Goal: Information Seeking & Learning: Learn about a topic

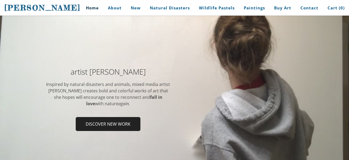
scroll to position [48, 0]
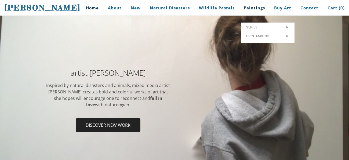
click at [267, 14] on link "Paintings" at bounding box center [254, 8] width 29 height 12
click at [263, 14] on link "Paintings" at bounding box center [254, 8] width 29 height 12
click at [255, 10] on link "Paintings" at bounding box center [254, 8] width 29 height 12
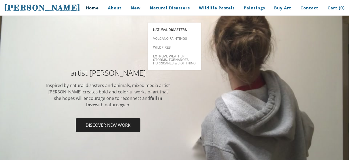
click at [154, 28] on span "Natural Disasters" at bounding box center [174, 29] width 43 height 3
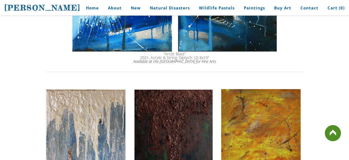
scroll to position [601, 0]
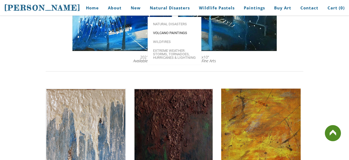
click at [165, 33] on span "Volcano paintings" at bounding box center [174, 32] width 43 height 3
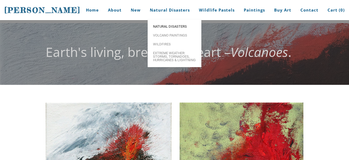
click at [168, 27] on span "Natural Disasters" at bounding box center [174, 26] width 43 height 3
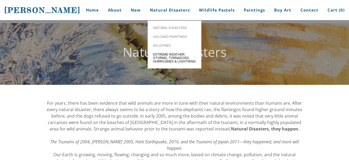
click at [165, 59] on span "Extreme Weather: Storms, Tornadoes, Hurricanes & Lightning" at bounding box center [174, 58] width 43 height 10
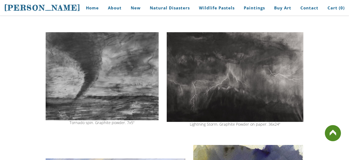
scroll to position [259, 0]
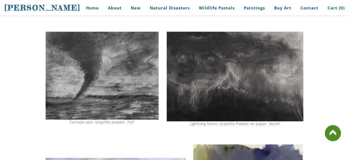
click at [99, 69] on img at bounding box center [102, 76] width 113 height 88
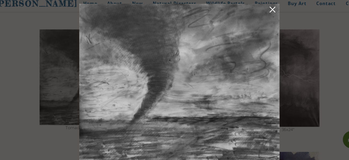
click at [261, 16] on link at bounding box center [261, 14] width 8 height 8
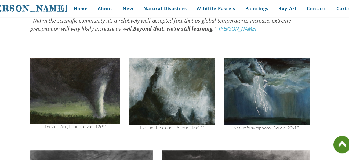
scroll to position [152, 0]
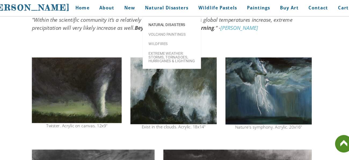
click at [175, 24] on span "Natural Disasters" at bounding box center [174, 23] width 43 height 3
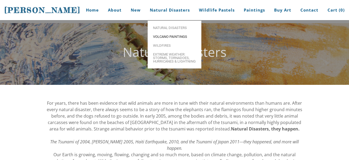
click at [171, 38] on span "Volcano paintings" at bounding box center [174, 36] width 43 height 3
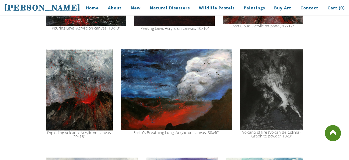
scroll to position [486, 0]
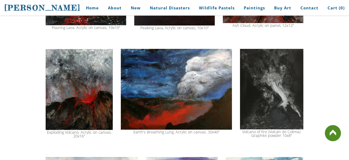
click at [147, 94] on img at bounding box center [176, 89] width 111 height 81
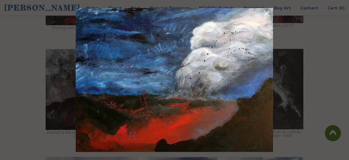
click at [268, 16] on link at bounding box center [267, 14] width 8 height 8
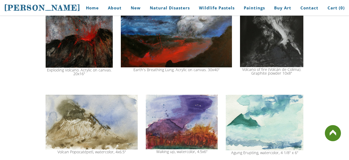
scroll to position [535, 0]
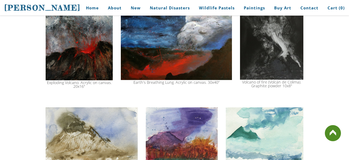
click at [173, 89] on td "Earth's Breathing Lung. Acrylic on canvas. 30x40"" at bounding box center [176, 44] width 119 height 95
click at [56, 74] on img at bounding box center [79, 39] width 67 height 81
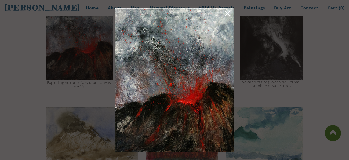
click at [226, 11] on link at bounding box center [228, 14] width 8 height 8
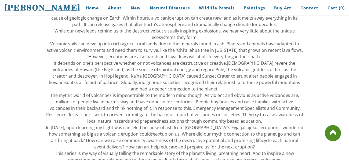
scroll to position [209, 0]
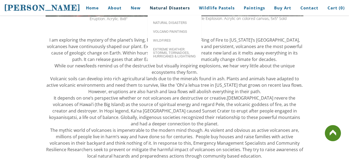
click at [182, 10] on link "Natural Disasters" at bounding box center [170, 8] width 48 height 12
click at [175, 56] on span "Extreme Weather: Storms, Tornadoes, Hurricanes & Lightning" at bounding box center [174, 53] width 43 height 10
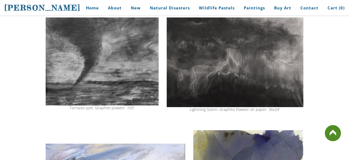
scroll to position [275, 0]
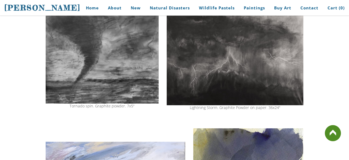
click at [96, 62] on img at bounding box center [102, 60] width 113 height 88
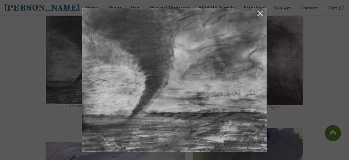
click at [262, 15] on link at bounding box center [261, 14] width 8 height 8
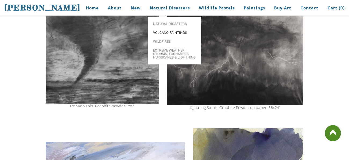
click at [161, 30] on link "Volcano paintings" at bounding box center [175, 32] width 54 height 9
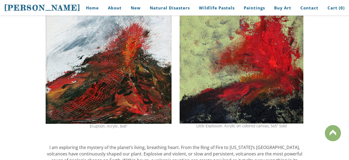
scroll to position [101, 0]
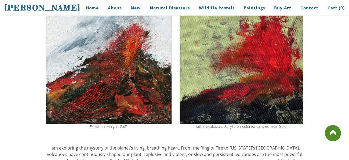
click at [67, 66] on img at bounding box center [109, 63] width 126 height 123
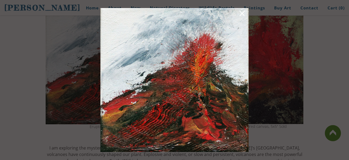
click at [67, 66] on div at bounding box center [174, 80] width 349 height 160
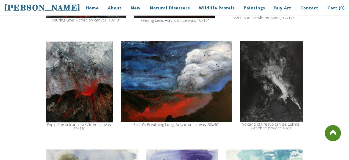
scroll to position [492, 0]
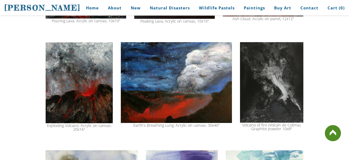
click at [102, 74] on img at bounding box center [79, 82] width 67 height 81
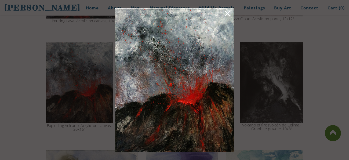
click at [102, 74] on div at bounding box center [174, 80] width 349 height 160
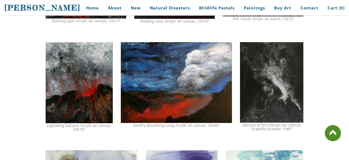
click at [102, 74] on img at bounding box center [79, 82] width 67 height 81
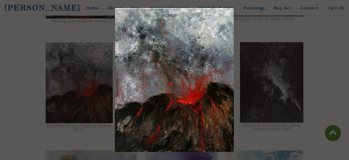
click at [341, 113] on div at bounding box center [174, 80] width 349 height 160
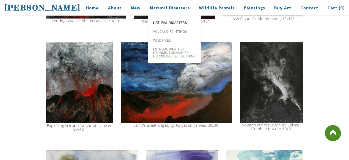
click at [178, 24] on span "Natural Disasters" at bounding box center [174, 22] width 43 height 3
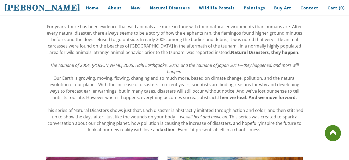
scroll to position [21, 0]
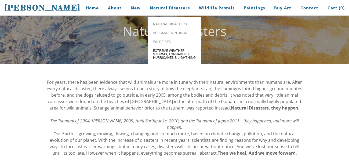
click at [175, 59] on span "Extreme Weather: Storms, Tornadoes, Hurricanes & Lightning" at bounding box center [174, 54] width 43 height 10
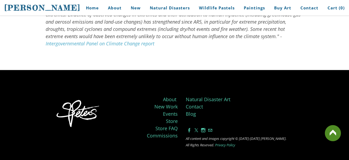
scroll to position [595, 0]
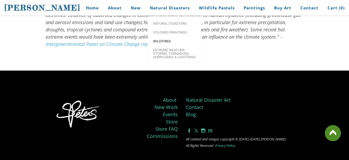
click at [165, 43] on span "Wildfires" at bounding box center [174, 40] width 43 height 3
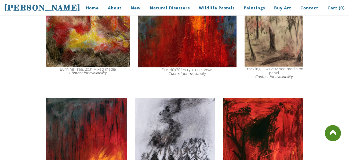
scroll to position [385, 0]
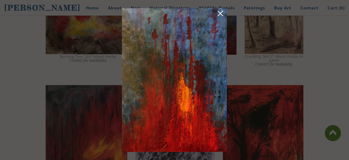
click at [221, 13] on link at bounding box center [221, 14] width 8 height 8
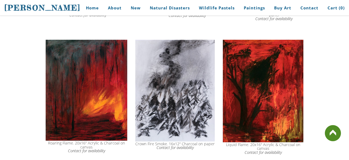
scroll to position [427, 0]
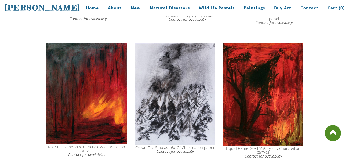
click at [214, 45] on div "Crown Fire Smoke. 16x12" Charcoal on paper Contact for availability" at bounding box center [175, 99] width 80 height 116
click at [182, 97] on img at bounding box center [175, 95] width 80 height 102
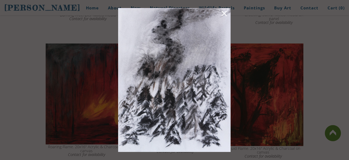
click at [225, 10] on link at bounding box center [225, 14] width 8 height 8
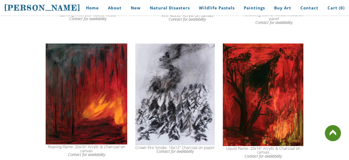
click at [216, 49] on td "Crown Fire Smoke. 16x12" Charcoal on paper Contact for availability" at bounding box center [175, 101] width 88 height 120
click at [192, 55] on img at bounding box center [175, 95] width 80 height 102
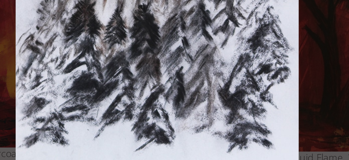
scroll to position [425, 0]
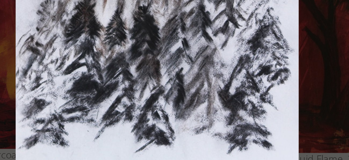
click at [249, 98] on div at bounding box center [174, 80] width 349 height 160
